Goal: Navigation & Orientation: Find specific page/section

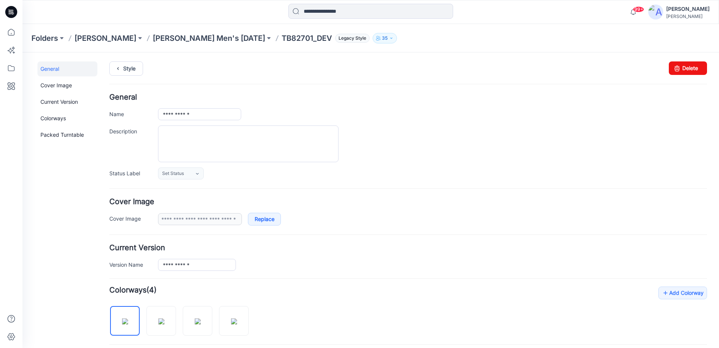
click at [127, 76] on div "Style Changes Saved Delete" at bounding box center [408, 77] width 598 height 32
click at [127, 67] on link "Style" at bounding box center [126, 68] width 34 height 14
click at [130, 65] on link "Style" at bounding box center [126, 68] width 34 height 14
click at [133, 68] on link "Style" at bounding box center [126, 68] width 34 height 14
click at [129, 66] on link "Style" at bounding box center [126, 68] width 34 height 14
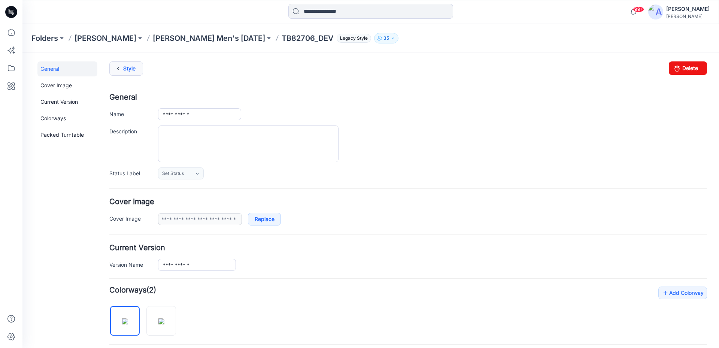
click at [119, 66] on icon at bounding box center [118, 68] width 10 height 13
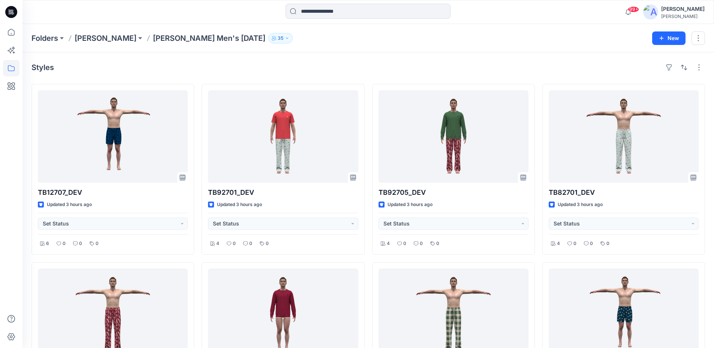
click at [12, 14] on icon at bounding box center [11, 12] width 12 height 12
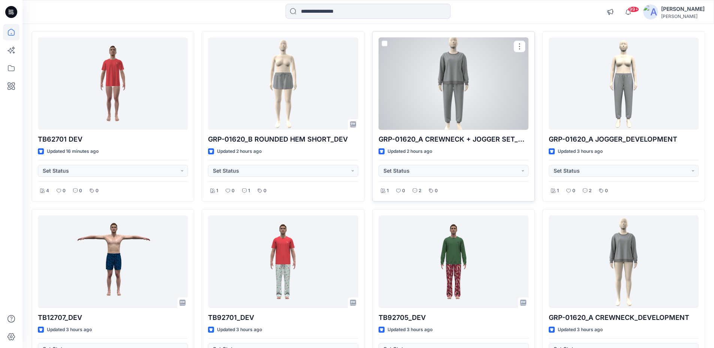
scroll to position [75, 0]
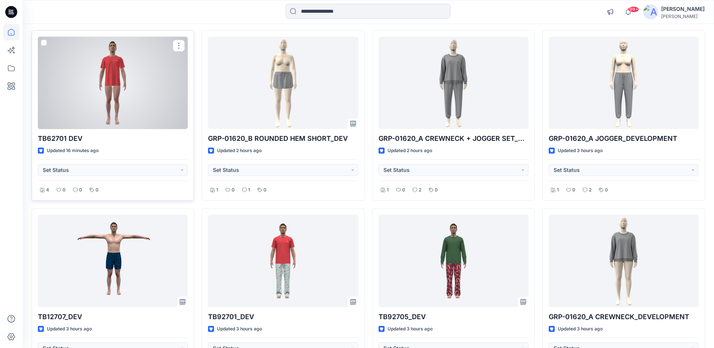
click at [162, 84] on div at bounding box center [113, 83] width 150 height 93
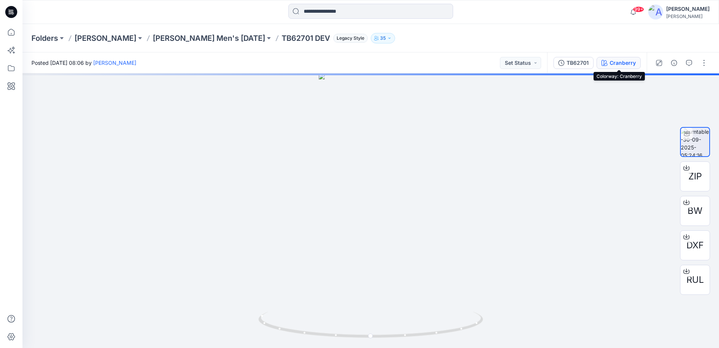
click at [624, 64] on div "Cranberry" at bounding box center [623, 63] width 26 height 8
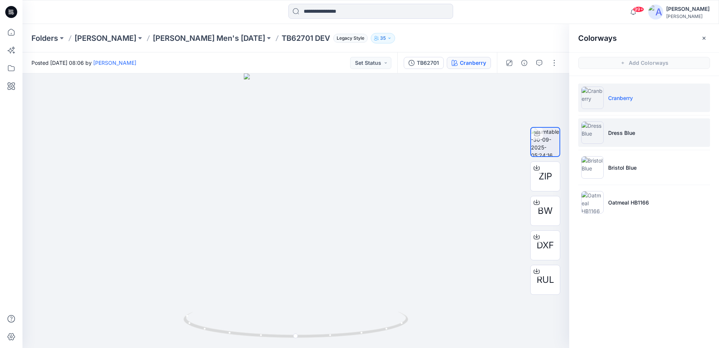
click at [627, 141] on li "Dress Blue" at bounding box center [645, 132] width 132 height 28
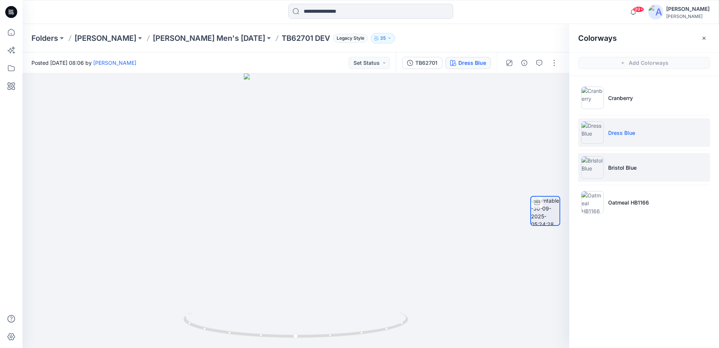
click at [621, 174] on li "Bristol Blue" at bounding box center [645, 167] width 132 height 28
click at [396, 327] on icon at bounding box center [297, 326] width 227 height 28
drag, startPoint x: 293, startPoint y: 168, endPoint x: 298, endPoint y: 217, distance: 49.4
click at [298, 217] on img at bounding box center [296, 187] width 176 height 321
click at [16, 13] on icon at bounding box center [11, 12] width 12 height 12
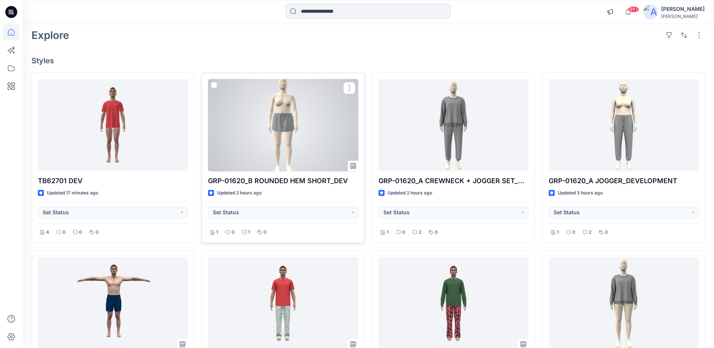
scroll to position [75, 0]
